Goal: Complete application form

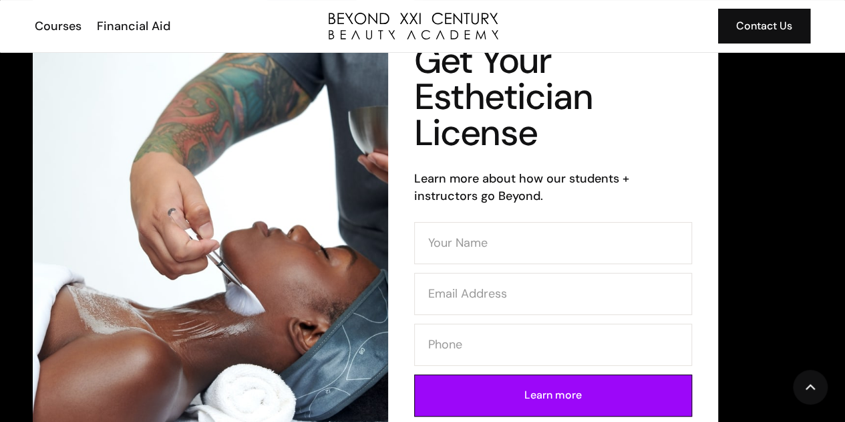
scroll to position [69, 0]
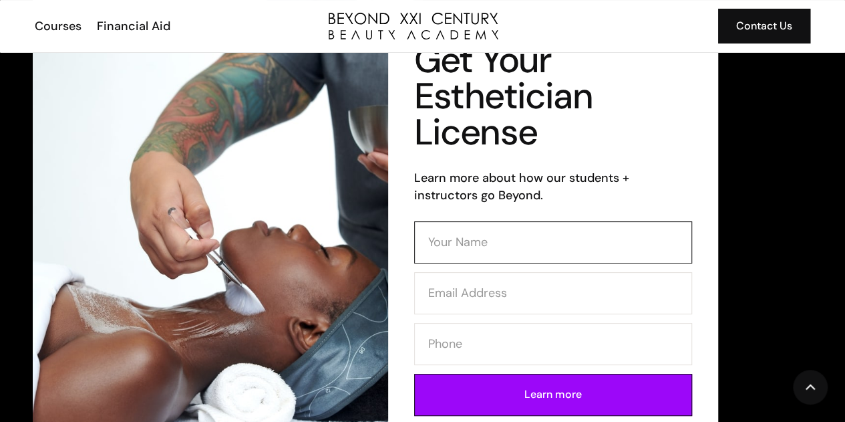
click at [561, 234] on input "Contact Form (Esthi)" at bounding box center [553, 242] width 278 height 42
type input "Jennifer Leger"
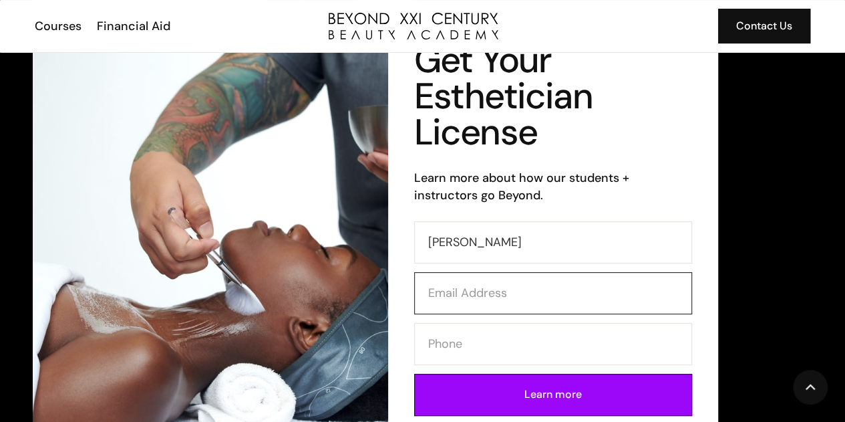
type input "jennifer.leg92@gmail.com"
type input "6469251165"
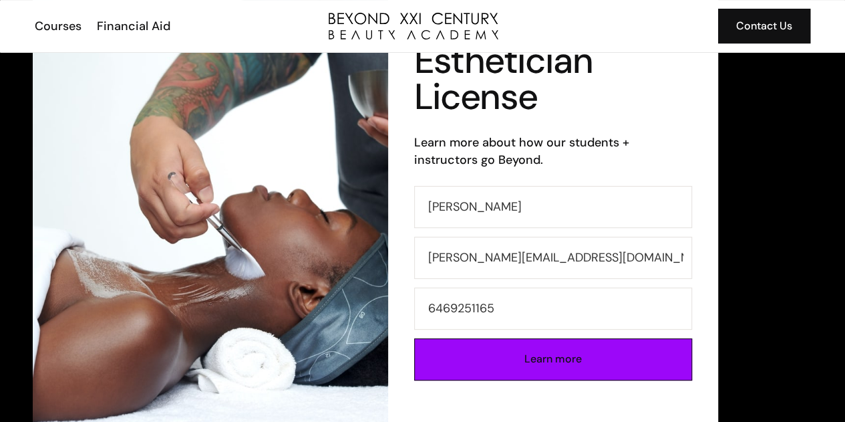
scroll to position [106, 0]
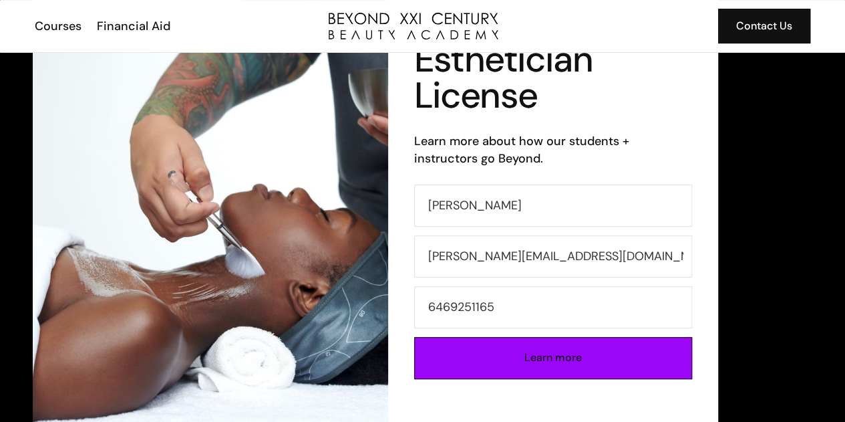
click at [546, 369] on input "Learn more" at bounding box center [553, 358] width 278 height 42
type input "Please wait..."
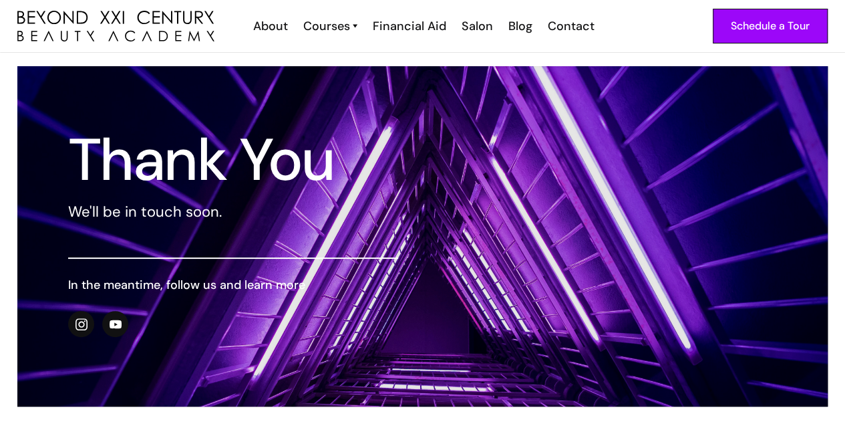
scroll to position [9, 0]
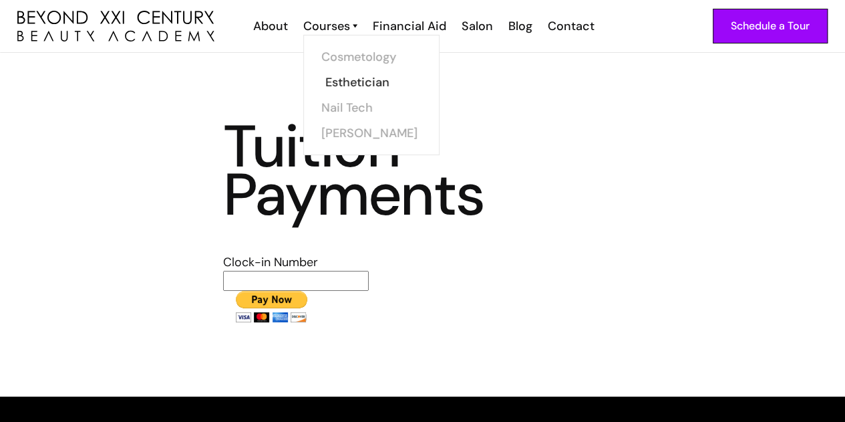
click at [349, 90] on link "Esthetician" at bounding box center [375, 81] width 100 height 25
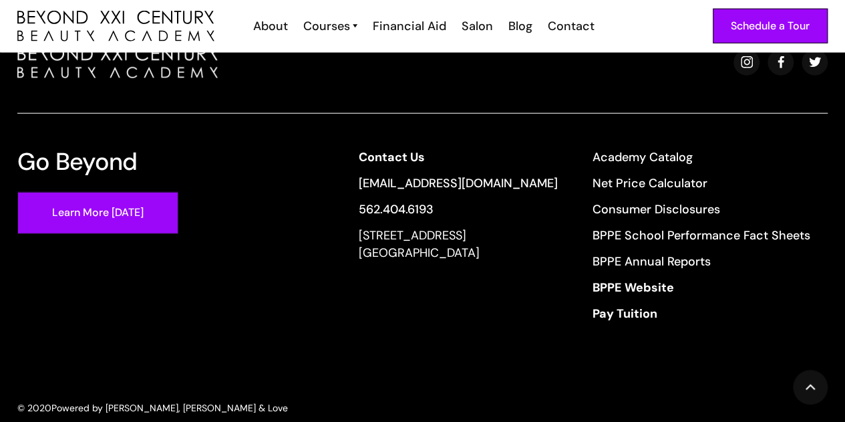
scroll to position [4430, 0]
